Goal: Book appointment/travel/reservation

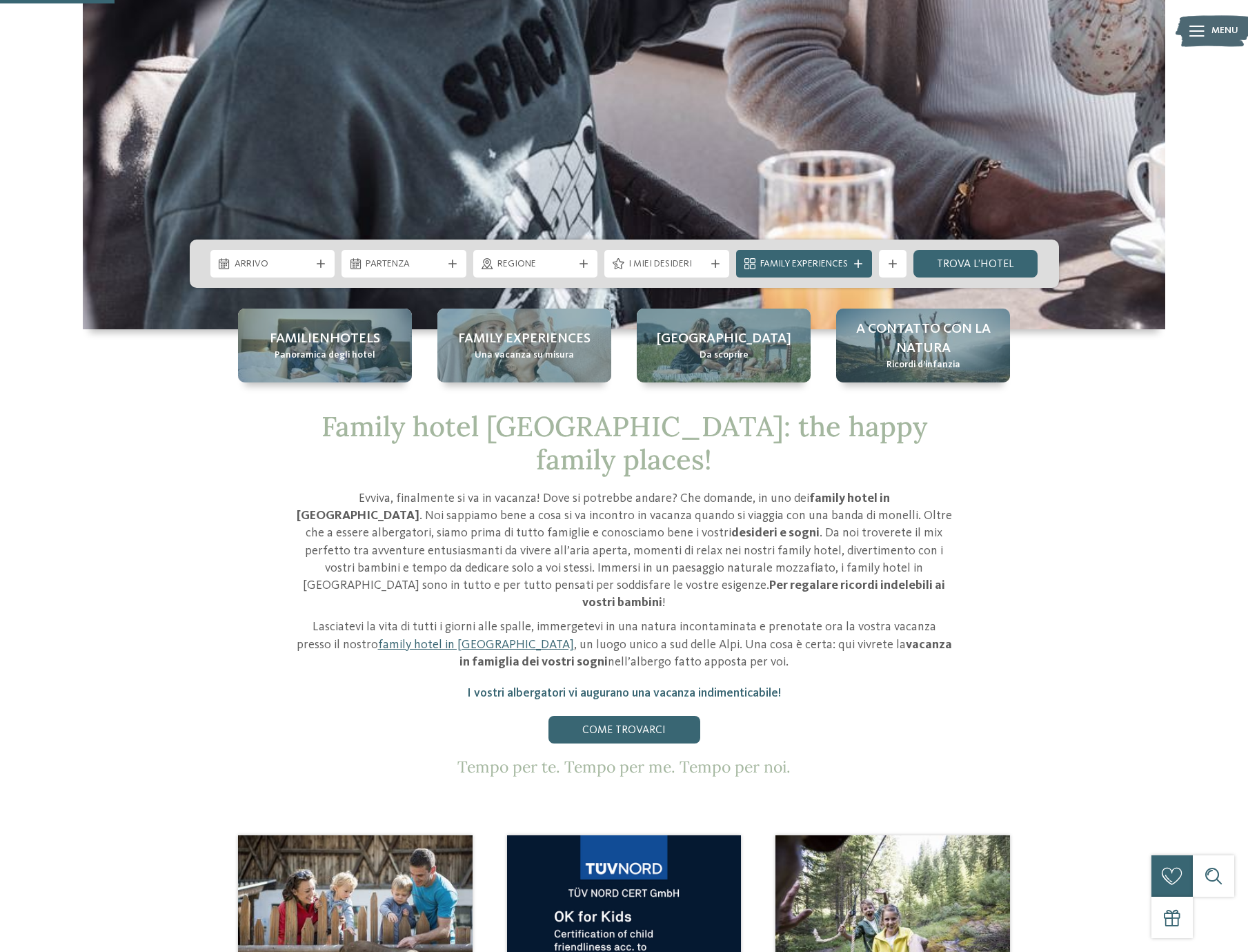
scroll to position [590, 0]
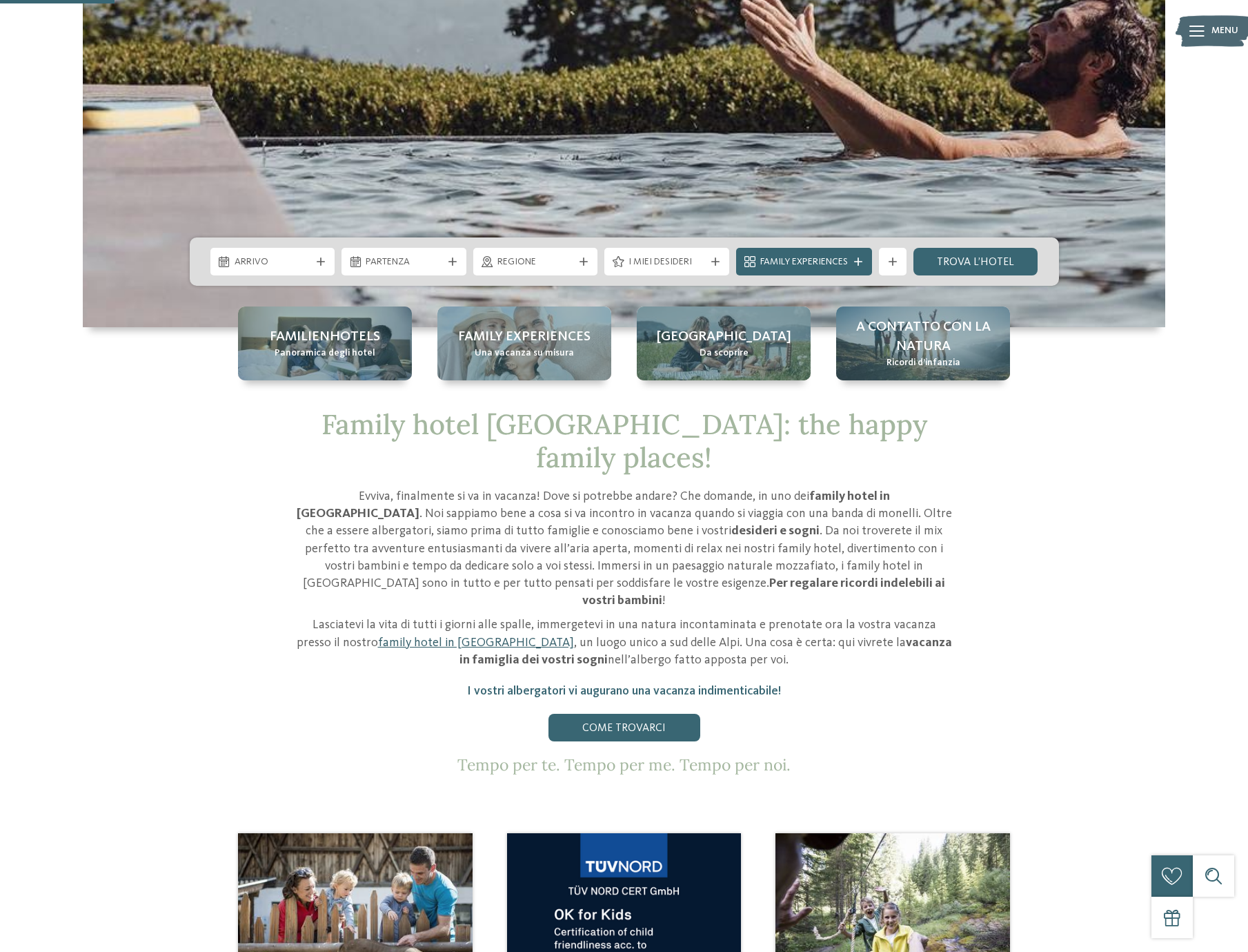
click at [422, 637] on link "family hotel in Trentino Alto Adige" at bounding box center [476, 642] width 196 height 13
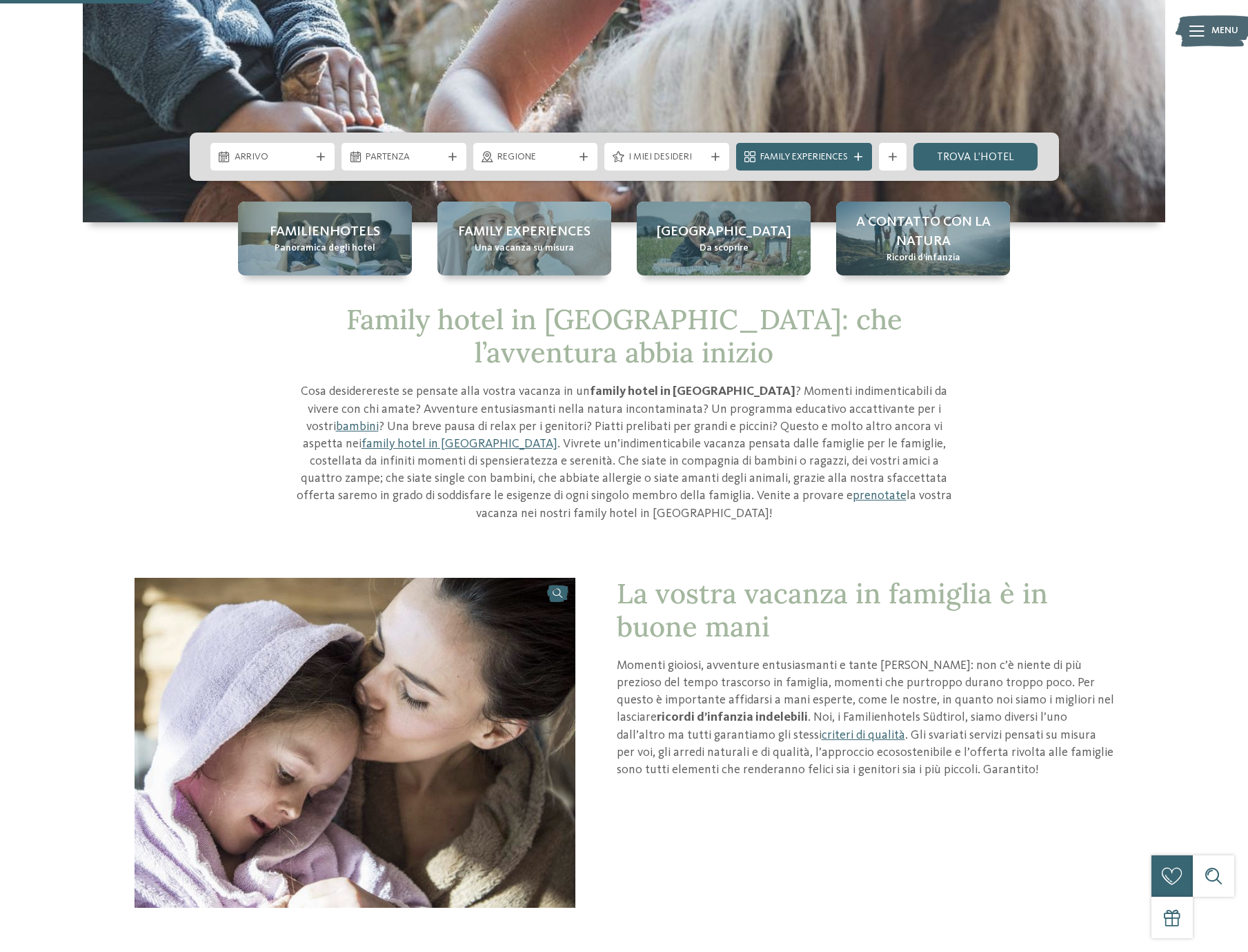
scroll to position [495, 0]
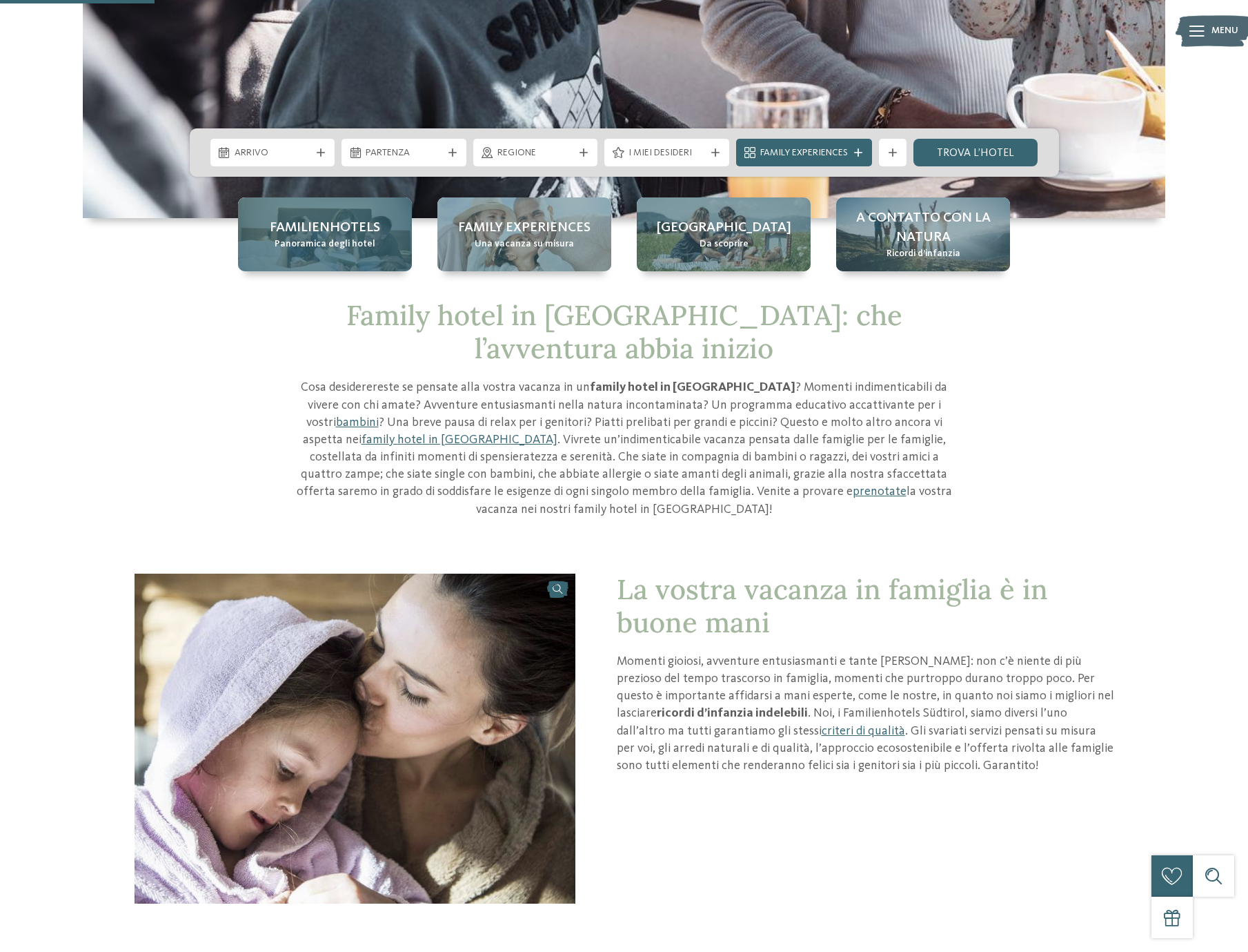
click at [321, 233] on span "Familienhotels" at bounding box center [325, 228] width 111 height 19
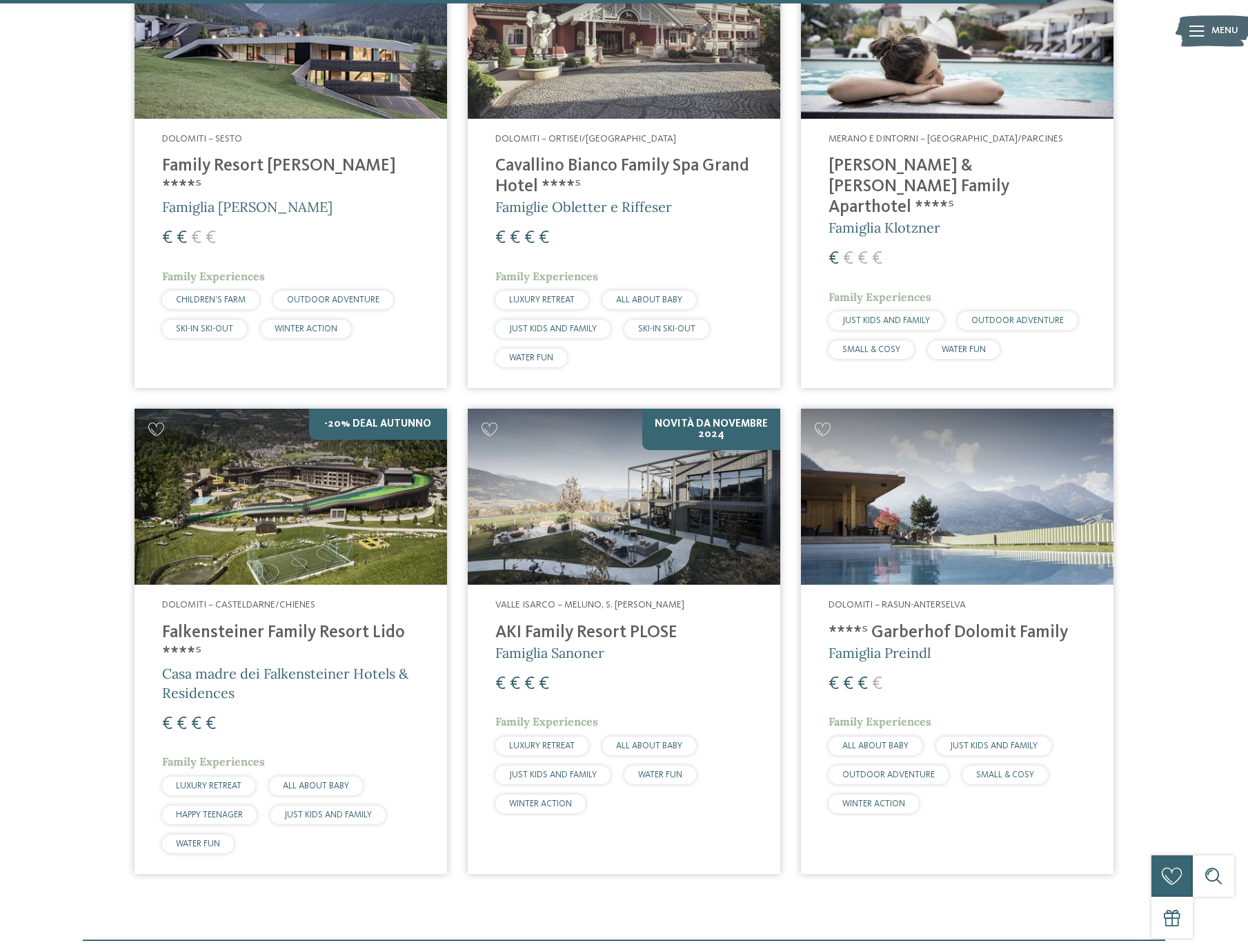
scroll to position [3653, 0]
click at [918, 600] on span "Dolomiti – Rasun-Anterselva" at bounding box center [897, 605] width 137 height 10
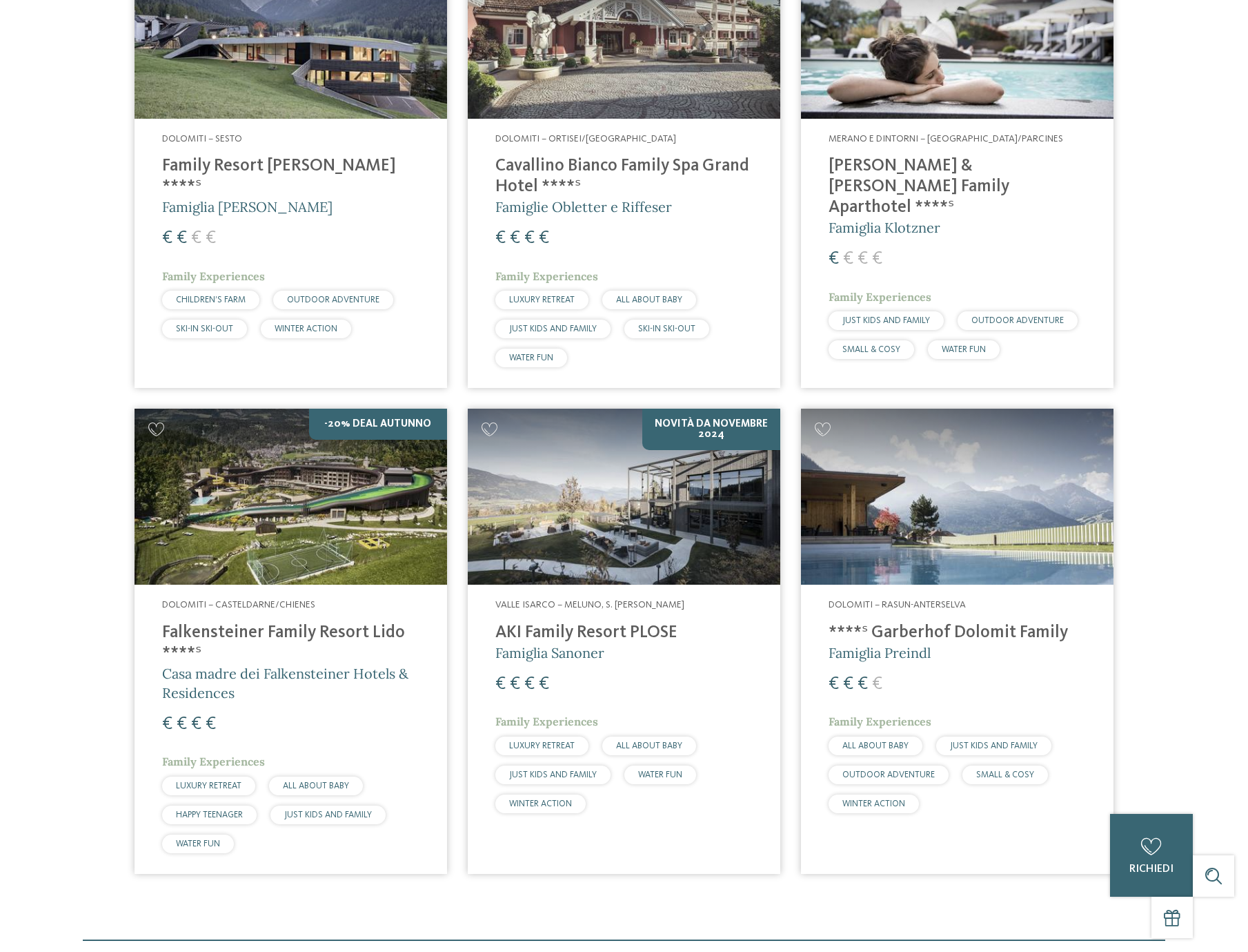
scroll to position [0, 0]
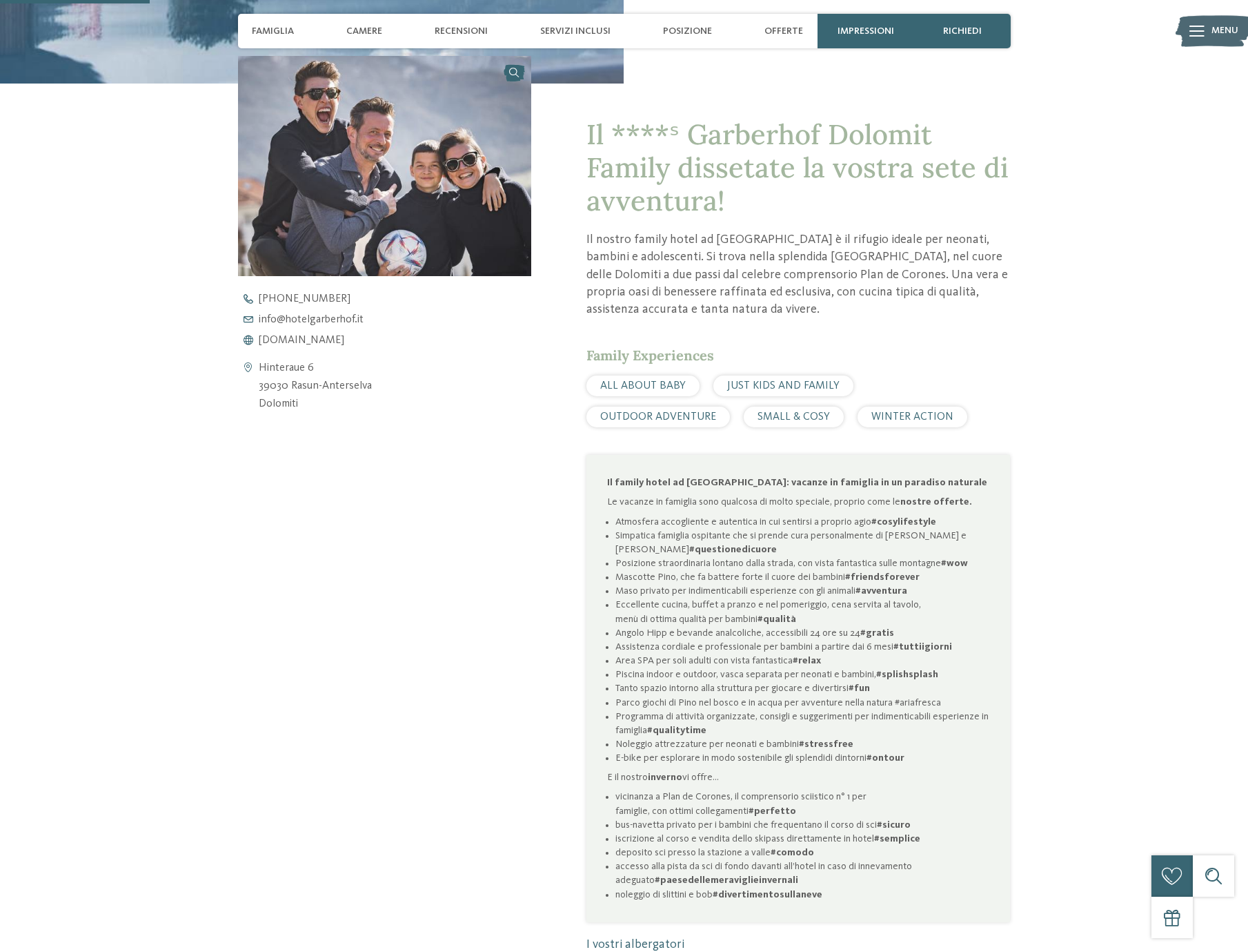
scroll to position [638, 0]
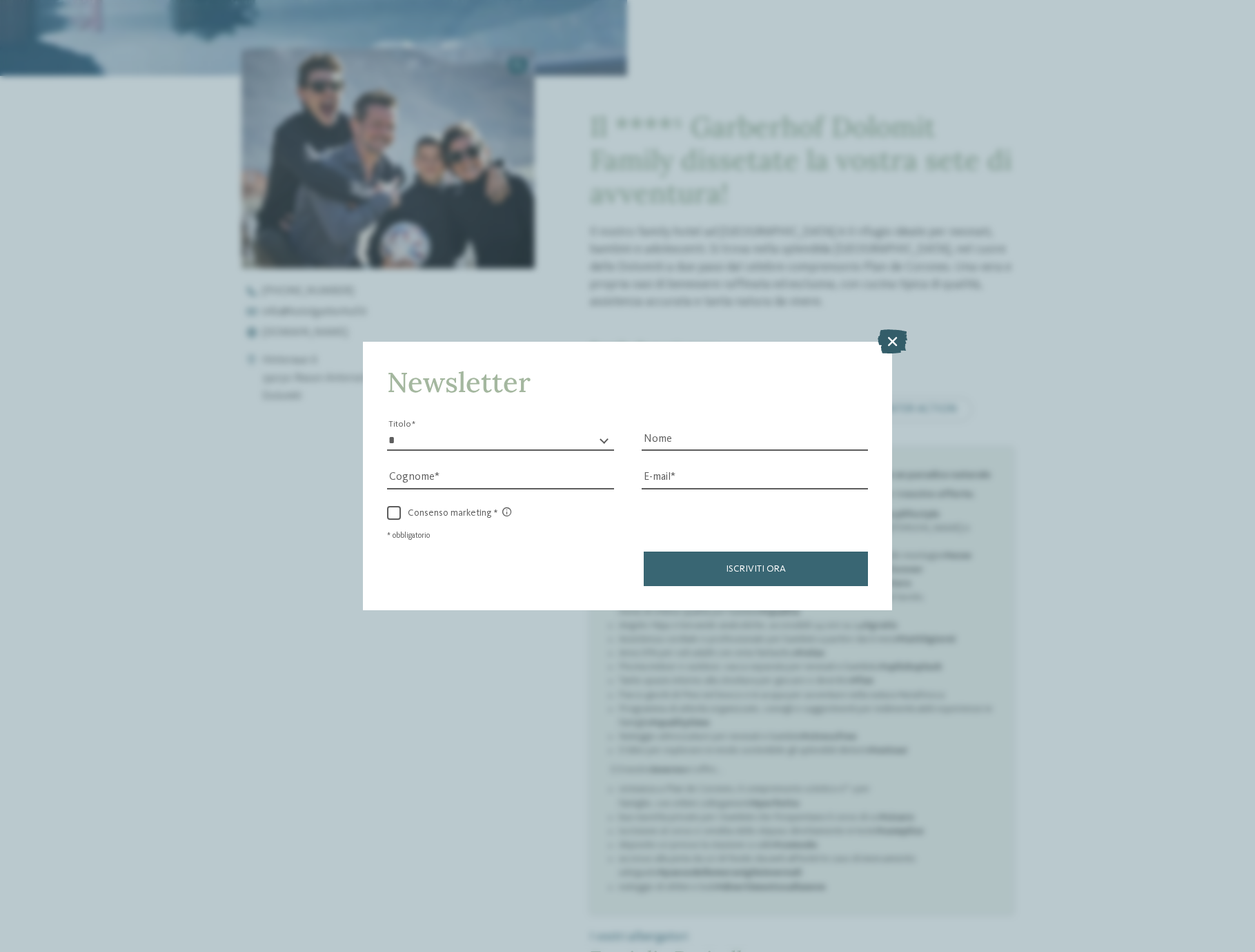
click at [893, 329] on icon at bounding box center [892, 340] width 30 height 24
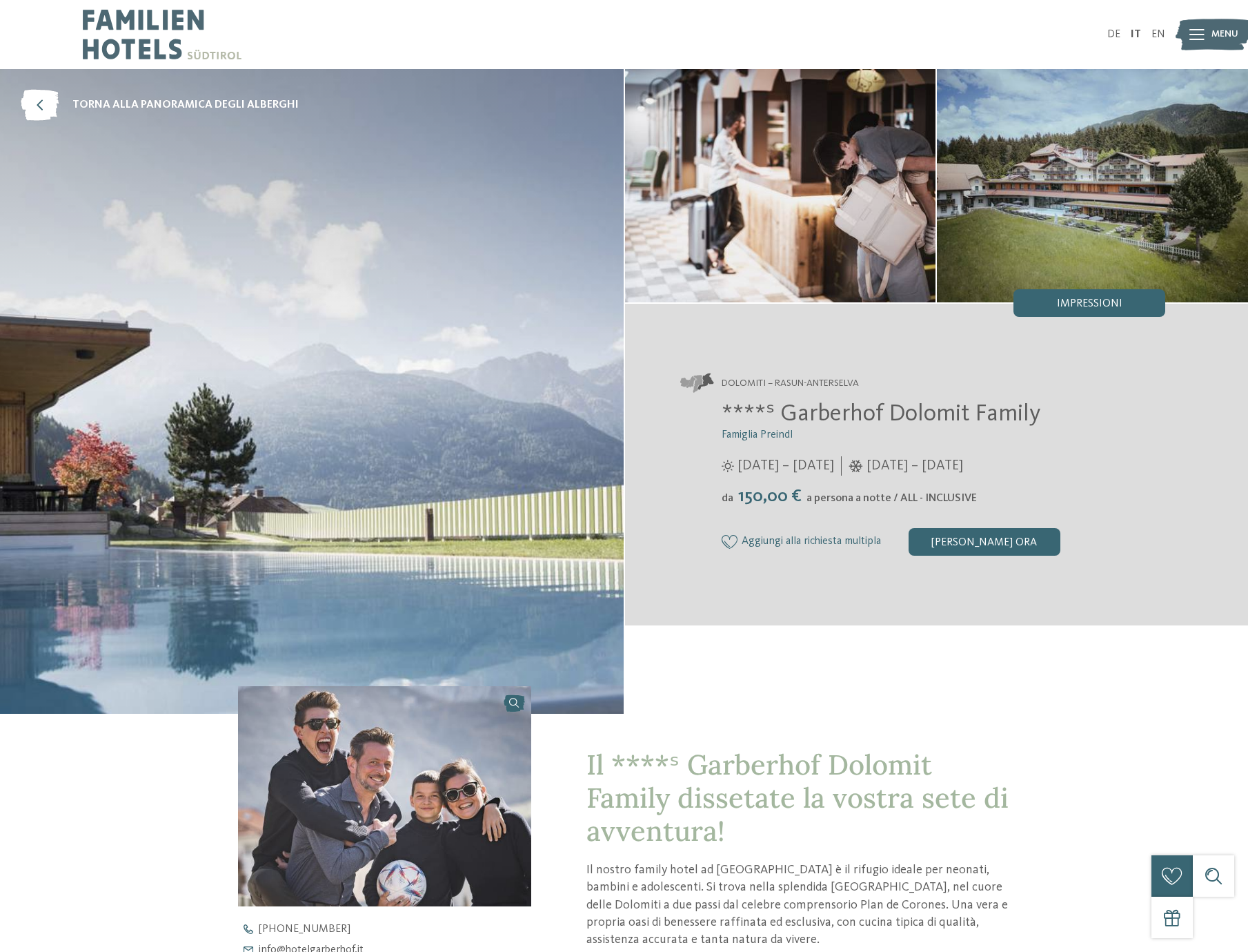
scroll to position [0, 0]
